Goal: Task Accomplishment & Management: Use online tool/utility

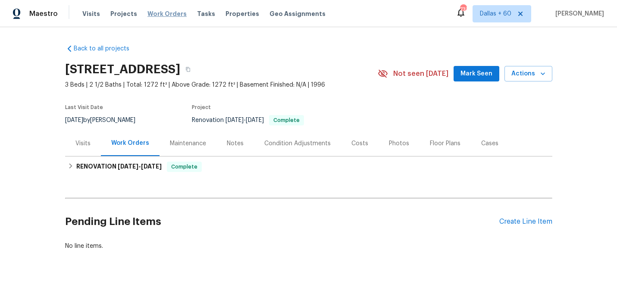
click at [164, 15] on span "Work Orders" at bounding box center [166, 13] width 39 height 9
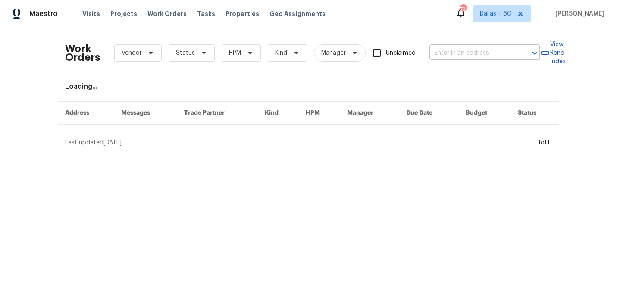
click at [473, 52] on input "text" at bounding box center [472, 53] width 86 height 13
paste input "[STREET_ADDRESS][PERSON_NAME]"
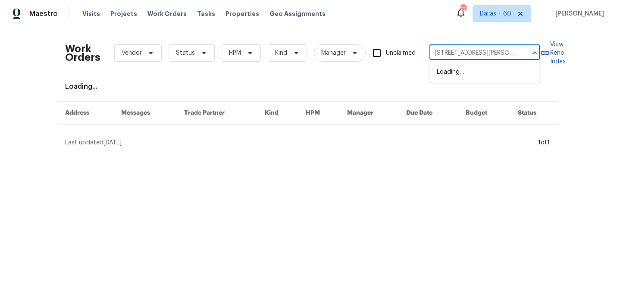
type input "[STREET_ADDRESS][PERSON_NAME]"
click at [454, 52] on input "text" at bounding box center [472, 53] width 86 height 13
paste input "[STREET_ADDRESS][PERSON_NAME]"
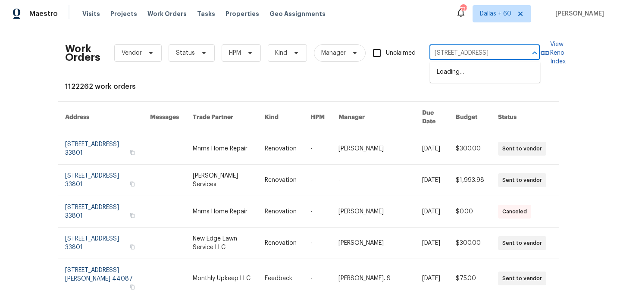
type input "[STREET_ADDRESS]"
click at [465, 76] on li "[STREET_ADDRESS][PERSON_NAME]" at bounding box center [485, 76] width 110 height 23
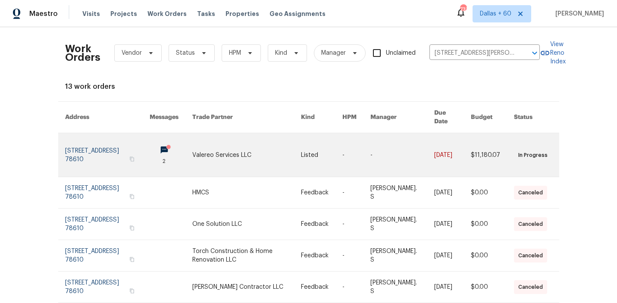
click at [282, 148] on link at bounding box center [246, 155] width 109 height 44
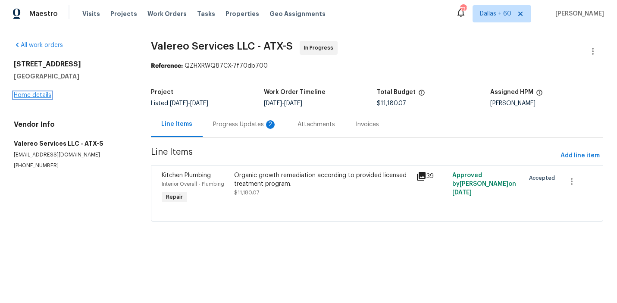
click at [45, 94] on link "Home details" at bounding box center [33, 95] width 38 height 6
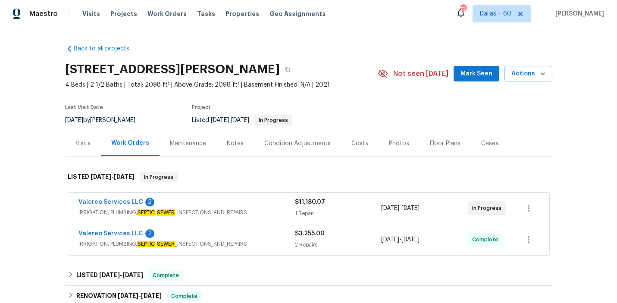
click at [269, 207] on div "Valereo Services LLC 2" at bounding box center [186, 203] width 216 height 10
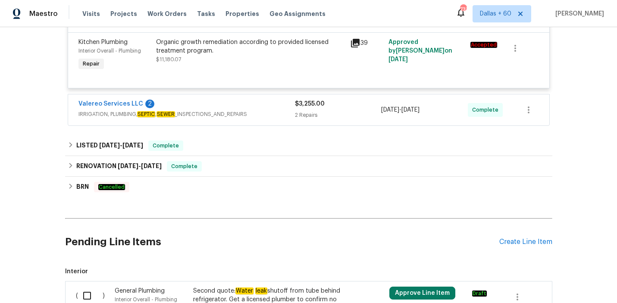
scroll to position [208, 0]
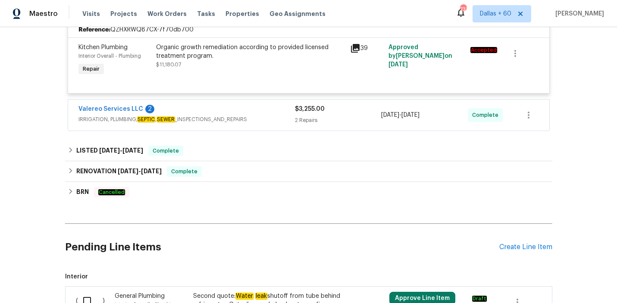
click at [269, 116] on span "IRRIGATION, PLUMBING, SEPTIC , SEWER _INSPECTIONS_AND_REPAIRS" at bounding box center [186, 119] width 216 height 9
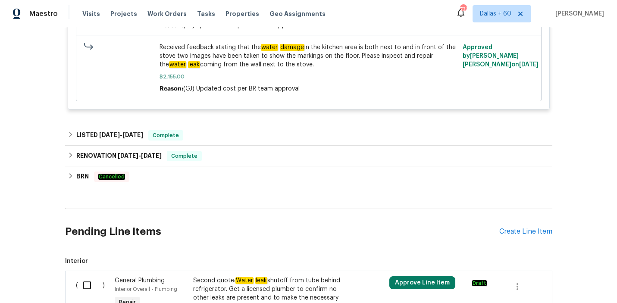
scroll to position [618, 0]
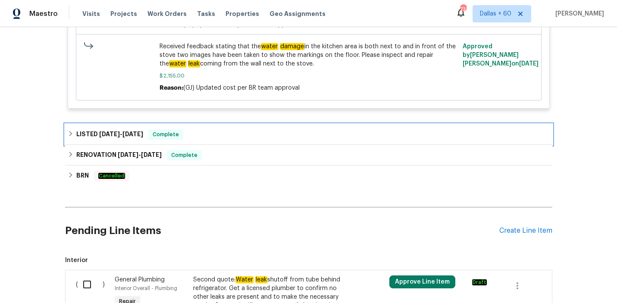
click at [241, 138] on div "LISTED [DATE] - [DATE] Complete" at bounding box center [309, 134] width 482 height 10
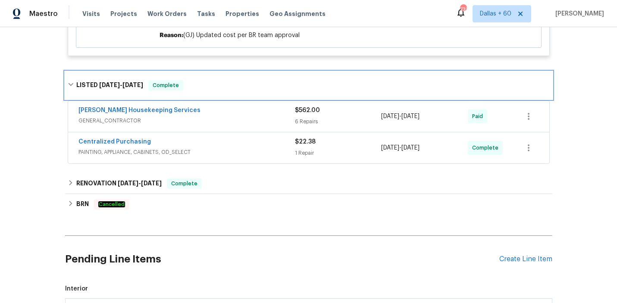
scroll to position [670, 0]
click at [232, 96] on div "LISTED [DATE] - [DATE] Complete" at bounding box center [308, 86] width 487 height 28
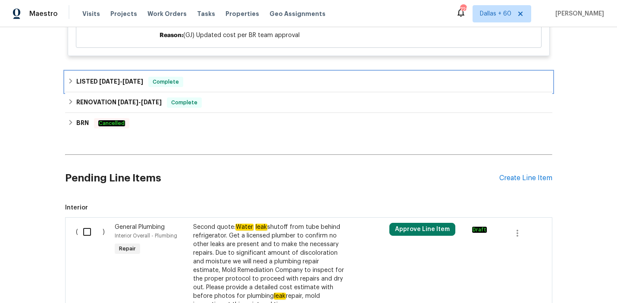
click at [232, 85] on div "LISTED [DATE] - [DATE] Complete" at bounding box center [309, 82] width 482 height 10
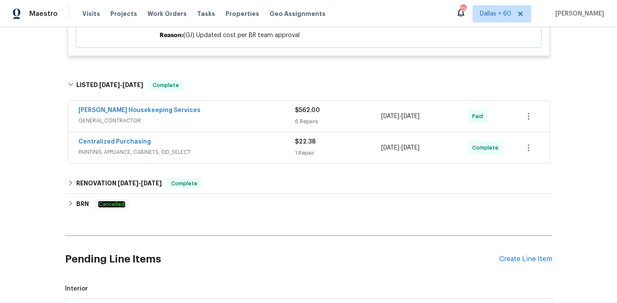
click at [242, 119] on span "GENERAL_CONTRACTOR" at bounding box center [186, 120] width 216 height 9
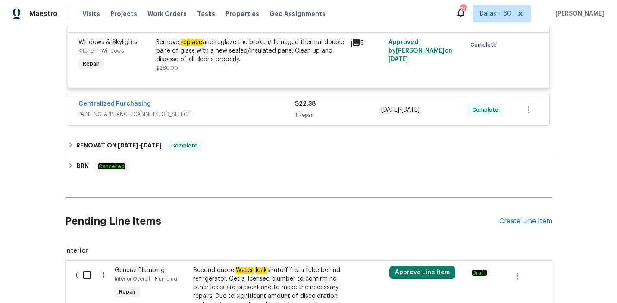
scroll to position [1148, 2]
click at [243, 119] on span "PAINTING, APPLIANCE, CABINETS, OD_SELECT" at bounding box center [186, 114] width 216 height 9
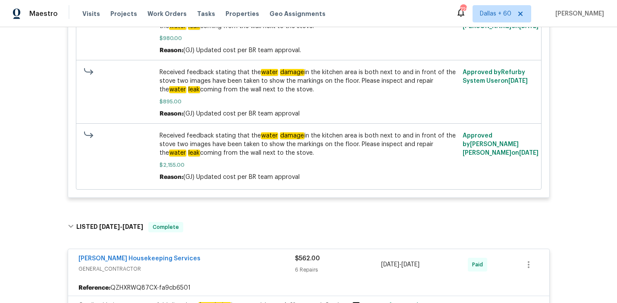
scroll to position [530, 2]
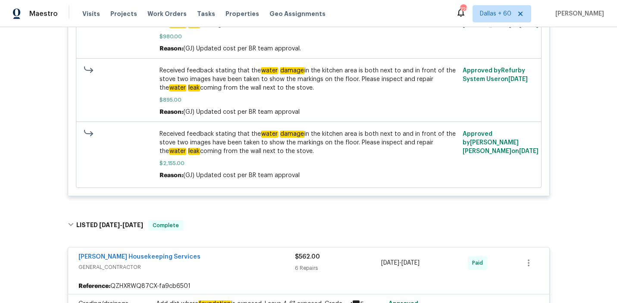
click at [310, 82] on span "Received feedback stating that the water damage in the kitchen area is both nex…" at bounding box center [309, 79] width 298 height 26
click at [318, 82] on span "Received feedback stating that the water damage in the kitchen area is both nex…" at bounding box center [309, 79] width 298 height 26
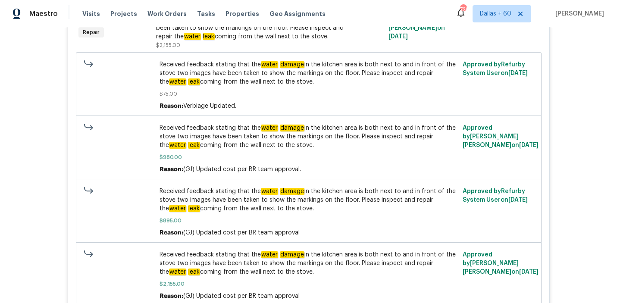
scroll to position [410, 5]
drag, startPoint x: 168, startPoint y: 82, endPoint x: 280, endPoint y: 85, distance: 111.7
click at [280, 85] on span "Received feedback stating that the water damage in the kitchen area is both nex…" at bounding box center [309, 73] width 298 height 26
copy span "coming from the wall next to the stove."
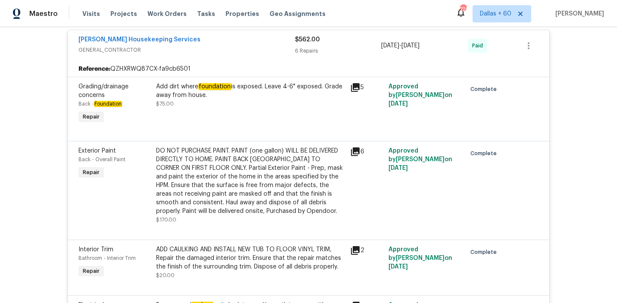
scroll to position [735, 5]
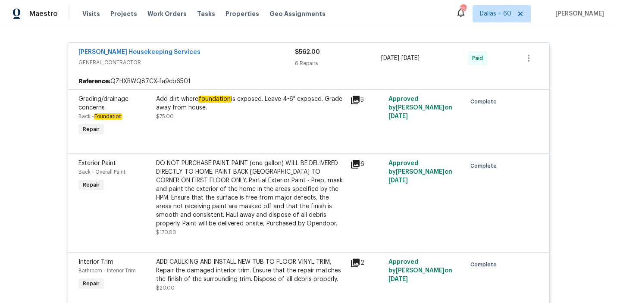
click at [180, 103] on div "Add dirt where foundation is exposed. Leave 4-6" exposed. Grade away from house." at bounding box center [250, 103] width 189 height 17
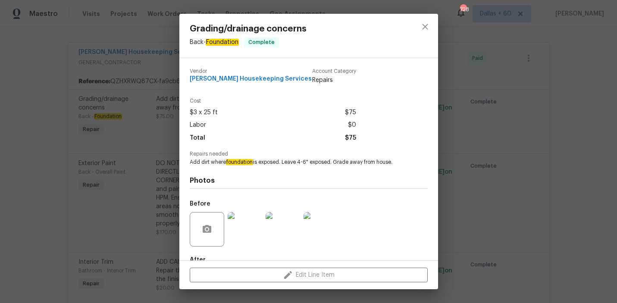
click at [69, 176] on div "Grading/drainage concerns Back - Foundation Complete Vendor [PERSON_NAME] House…" at bounding box center [308, 151] width 617 height 303
